Goal: Information Seeking & Learning: Learn about a topic

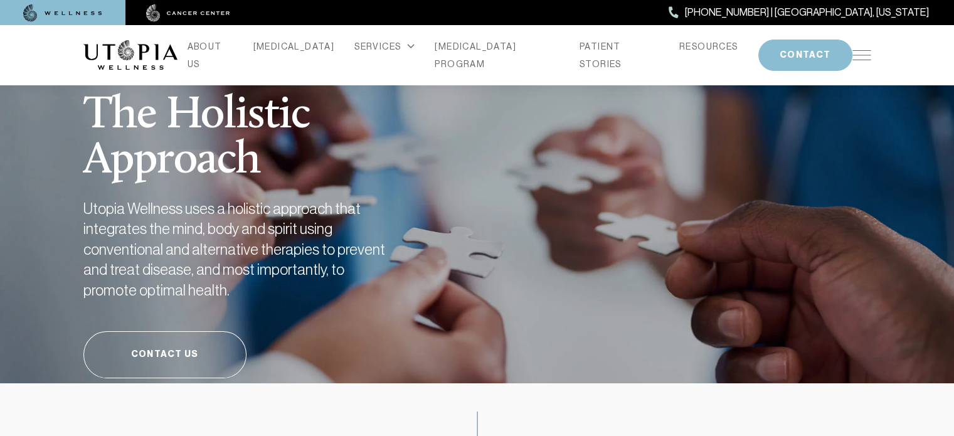
drag, startPoint x: 888, startPoint y: 0, endPoint x: 873, endPoint y: 181, distance: 181.8
click at [873, 181] on div "The Holistic Approach Utopia Wellness uses a holistic approach that integrates …" at bounding box center [477, 219] width 803 height 327
drag, startPoint x: 905, startPoint y: 0, endPoint x: 4, endPoint y: 175, distance: 918.4
click at [3, 177] on section "The Holistic Approach Utopia Wellness uses a holistic approach that integrates …" at bounding box center [477, 219] width 954 height 327
click at [478, 51] on link "[MEDICAL_DATA] PROGRAM" at bounding box center [496, 55] width 125 height 35
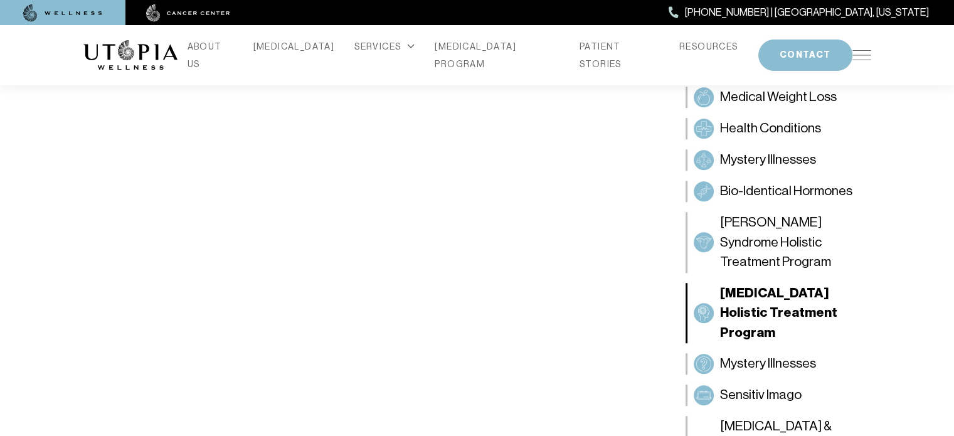
scroll to position [878, 0]
